Goal: Information Seeking & Learning: Learn about a topic

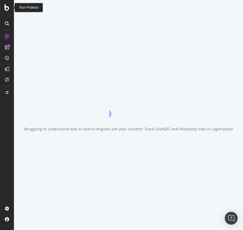
click at [6, 10] on icon at bounding box center [7, 7] width 5 height 6
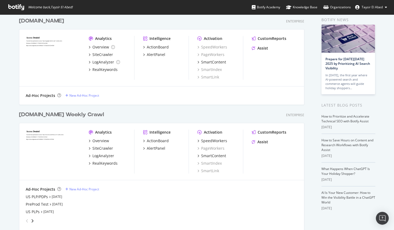
scroll to position [26, 0]
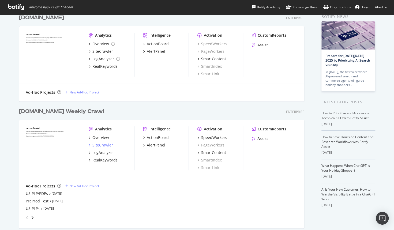
click at [99, 145] on div "SiteCrawler" at bounding box center [102, 145] width 21 height 5
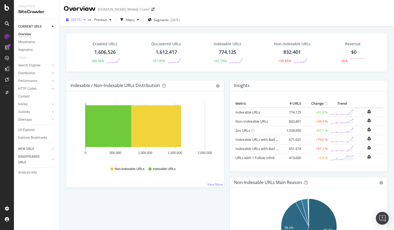
click at [81, 20] on span "[DATE]" at bounding box center [76, 19] width 10 height 5
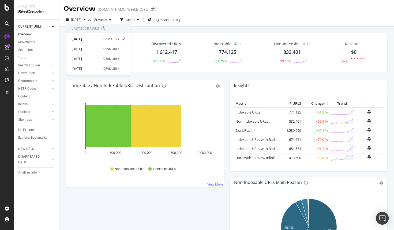
click at [166, 75] on div "Crawled URLs 1,606,526 +60.76% Discovered URLs 1,612,417 +61.35% Indexable URLs…" at bounding box center [226, 56] width 327 height 47
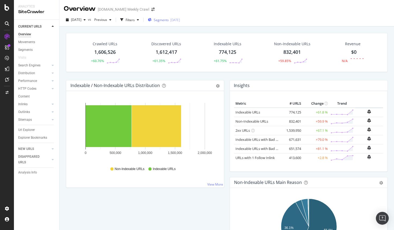
click at [169, 18] on span "Segments" at bounding box center [161, 20] width 15 height 5
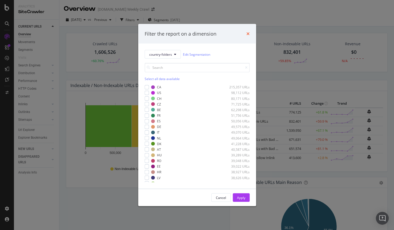
click at [243, 33] on icon "times" at bounding box center [248, 34] width 3 height 4
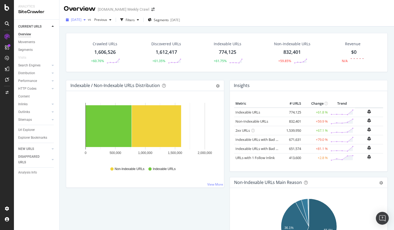
click at [81, 21] on span "[DATE]" at bounding box center [76, 19] width 10 height 5
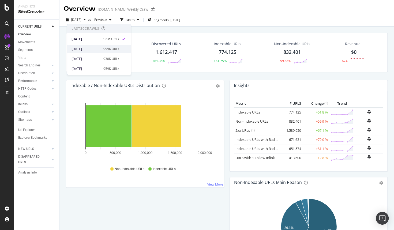
click at [88, 49] on div "[DATE]" at bounding box center [86, 49] width 29 height 5
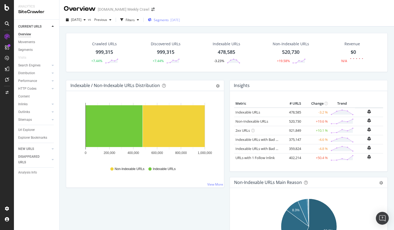
click at [169, 21] on span "Segments" at bounding box center [161, 20] width 15 height 5
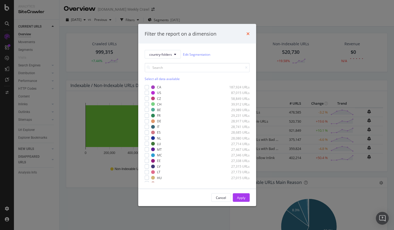
click at [243, 34] on icon "times" at bounding box center [248, 34] width 3 height 4
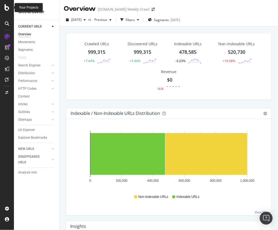
click at [7, 9] on icon at bounding box center [7, 7] width 5 height 6
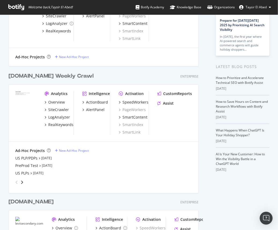
scroll to position [62, 0]
click at [31, 159] on div "US PLP/PDPs" at bounding box center [26, 158] width 22 height 5
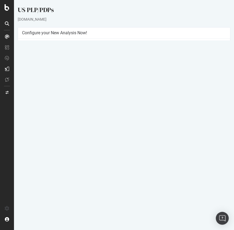
click at [181, 104] on td "No" at bounding box center [175, 106] width 102 height 6
